Goal: Task Accomplishment & Management: Manage account settings

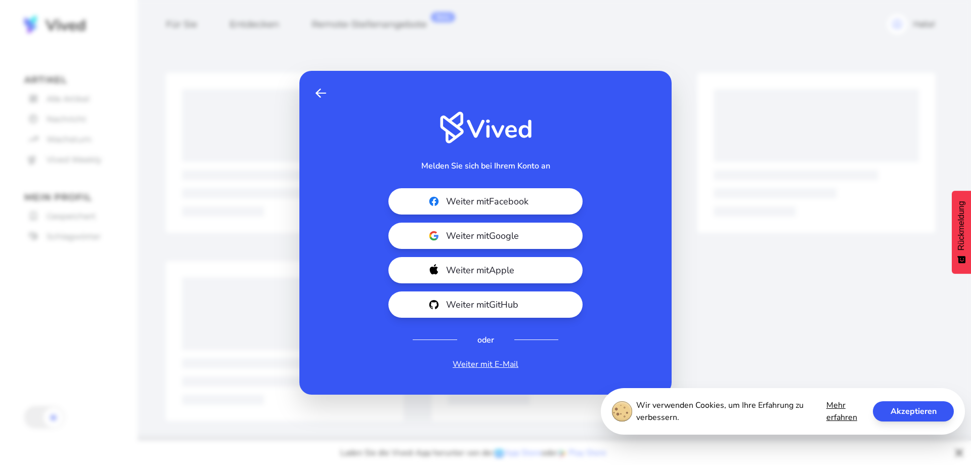
click at [323, 93] on span at bounding box center [321, 93] width 11 height 12
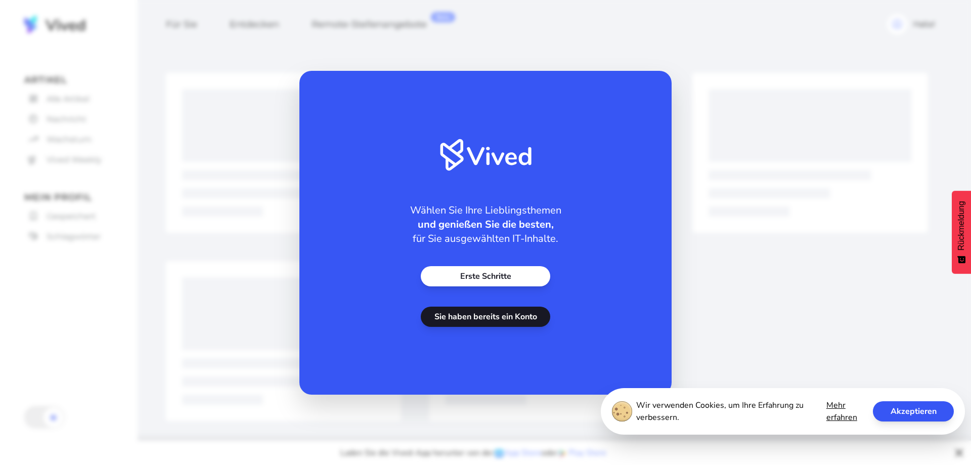
click at [506, 316] on font "Sie haben bereits ein Konto" at bounding box center [486, 316] width 103 height 11
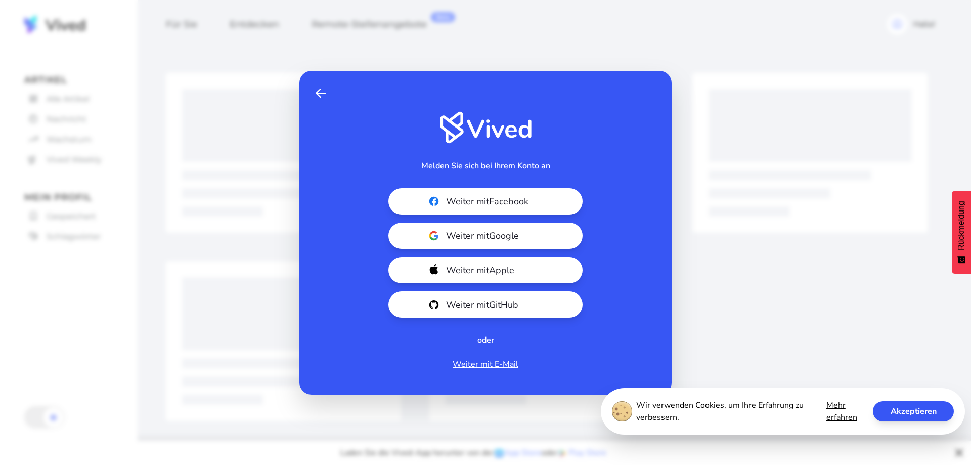
click at [914, 426] on div "Wir verwenden Cookies, um Ihre Erfahrung zu verbessern. Mehr erfahren Akzeptier…" at bounding box center [783, 411] width 364 height 47
click at [915, 412] on font "Akzeptieren" at bounding box center [914, 411] width 46 height 11
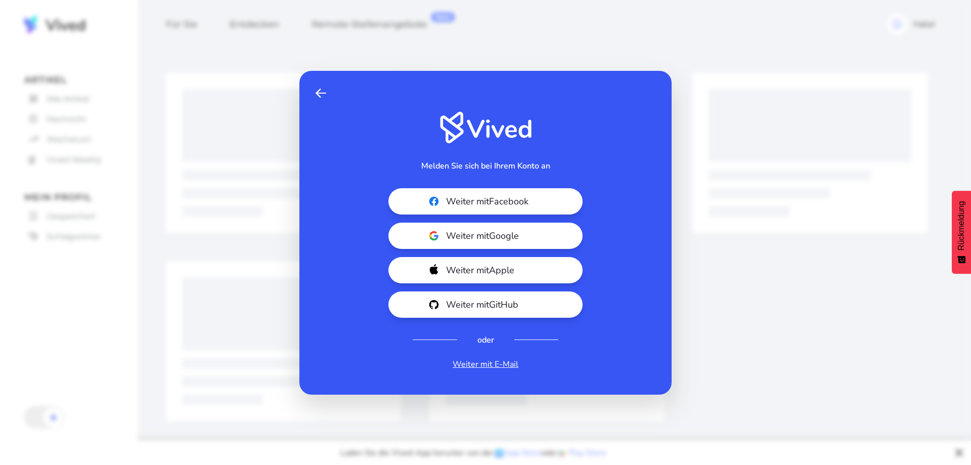
click at [913, 405] on div "Zurück Melden Sie sich bei Ihrem Konto an Weiter mit Facebook Weiter mit Google…" at bounding box center [485, 232] width 971 height 465
